Goal: Find specific page/section: Find specific page/section

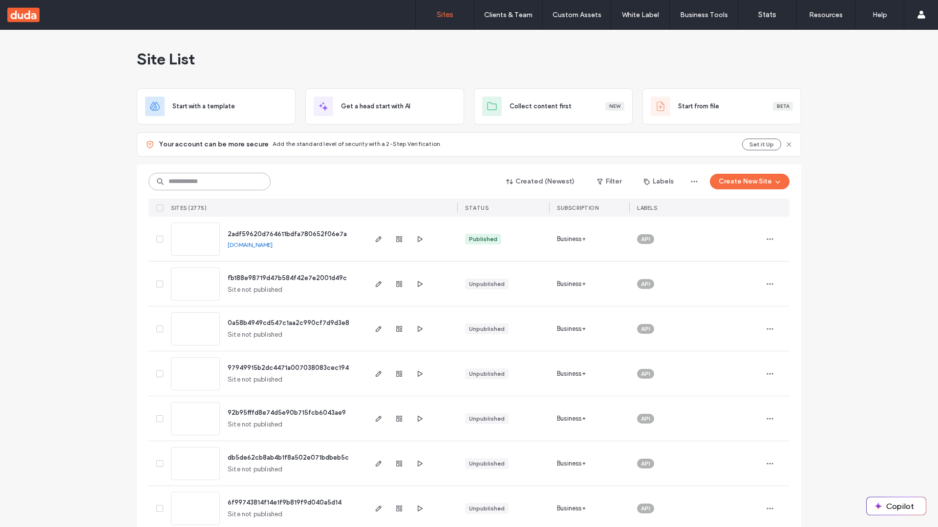
click at [206, 182] on input at bounding box center [209, 182] width 122 height 18
type input "**********"
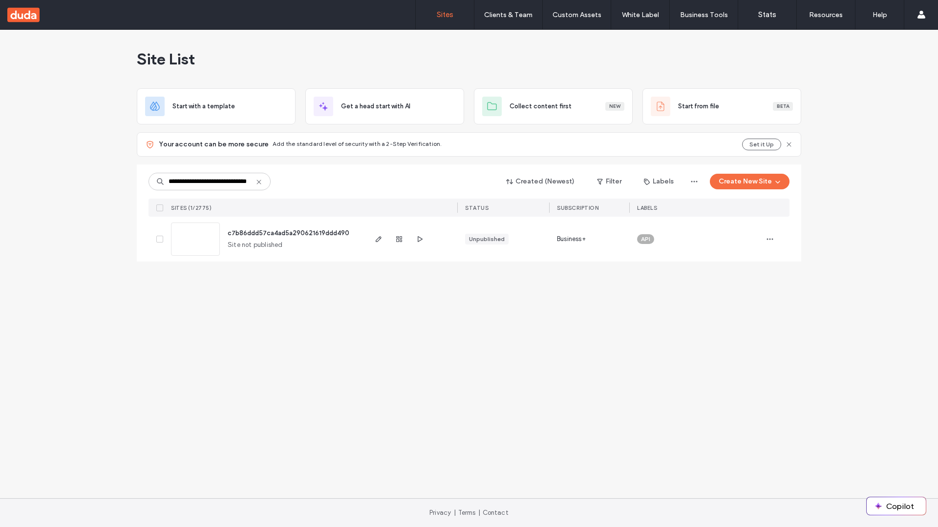
click at [289, 233] on span "c7b86ddd57ca4ad5a290621619ddd490" at bounding box center [289, 233] width 122 height 7
